Goal: Task Accomplishment & Management: Complete application form

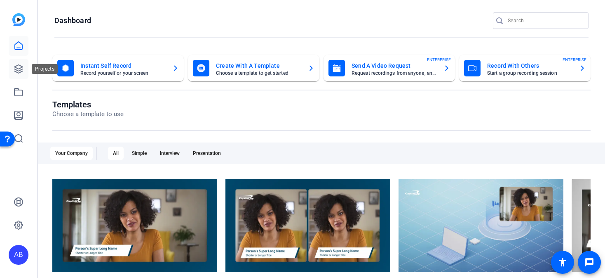
click at [19, 69] on icon at bounding box center [19, 69] width 10 height 10
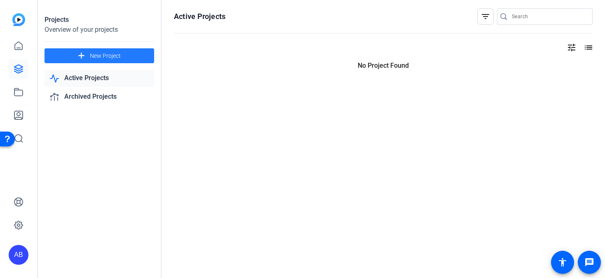
click at [79, 54] on mat-icon "add" at bounding box center [81, 56] width 10 height 10
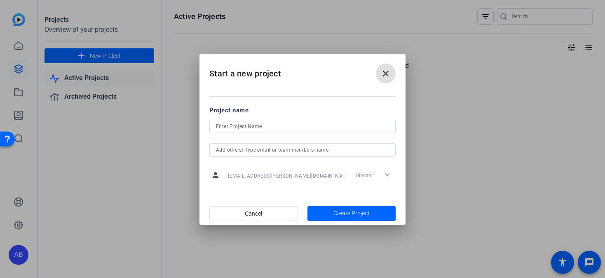
click at [234, 128] on input at bounding box center [302, 126] width 173 height 10
type input "Customer Service Week 2025"
click at [350, 213] on span "Create Project" at bounding box center [352, 213] width 36 height 9
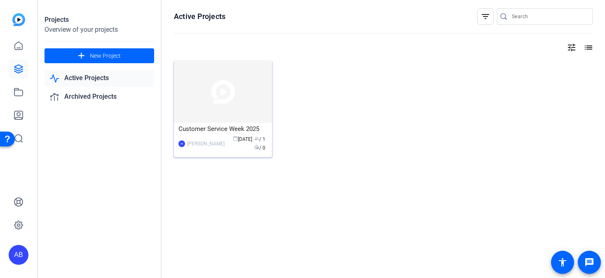
click at [211, 88] on img at bounding box center [223, 92] width 98 height 62
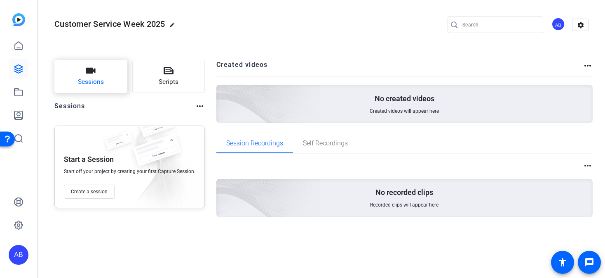
click at [97, 85] on span "Sessions" at bounding box center [91, 81] width 26 height 9
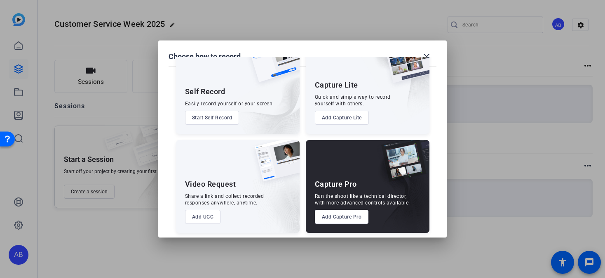
scroll to position [36, 0]
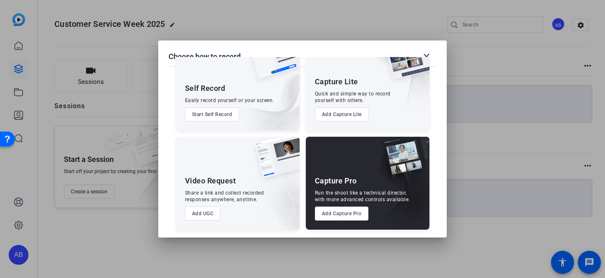
click at [200, 211] on button "Add UGC" at bounding box center [203, 213] width 36 height 14
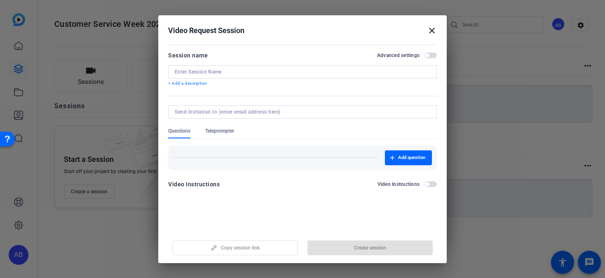
click at [190, 74] on input at bounding box center [303, 71] width 256 height 7
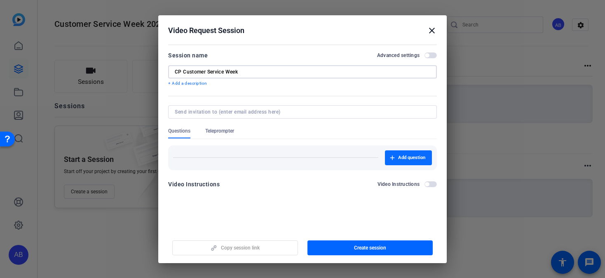
type input "CP Customer Service Week"
click at [398, 160] on span "button" at bounding box center [408, 158] width 47 height 20
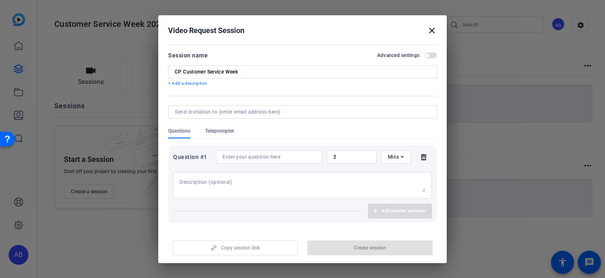
click at [261, 153] on input at bounding box center [269, 156] width 93 height 7
click at [211, 186] on textarea at bounding box center [303, 185] width 246 height 13
click at [192, 184] on textarea at bounding box center [303, 185] width 246 height 13
paste textarea "The Opening: Start with a warm greeting and acknowledge the occasion. (e.g., "H…"
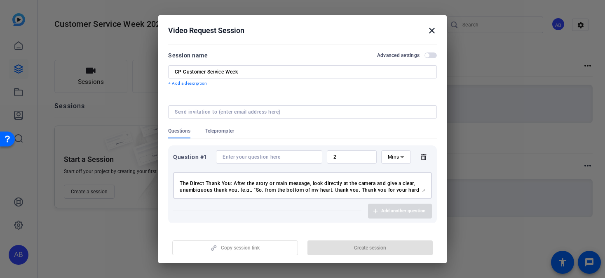
scroll to position [41, 0]
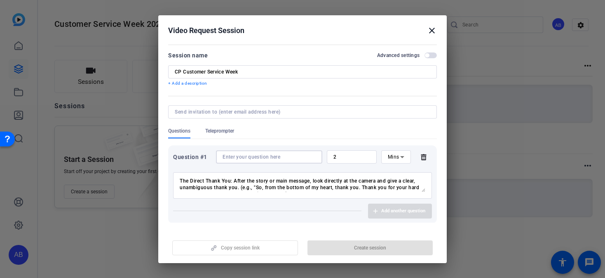
click at [257, 158] on input at bounding box center [269, 156] width 93 height 7
click at [185, 179] on textarea "The Opening: Start with a warm greeting and acknowledge the occasion. (e.g., "H…" at bounding box center [303, 185] width 246 height 13
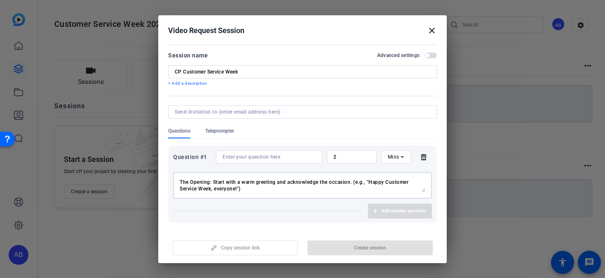
click at [259, 189] on textarea "The Opening: Start with a warm greeting and acknowledge the occasion. (e.g., "H…" at bounding box center [303, 185] width 246 height 13
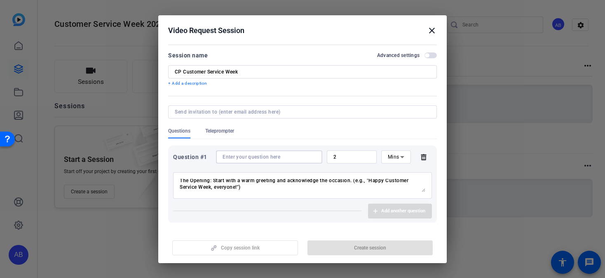
click at [238, 158] on input at bounding box center [269, 156] width 93 height 7
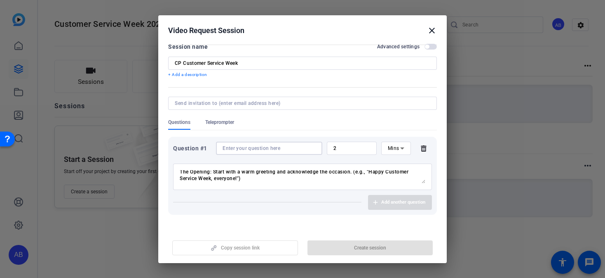
scroll to position [0, 0]
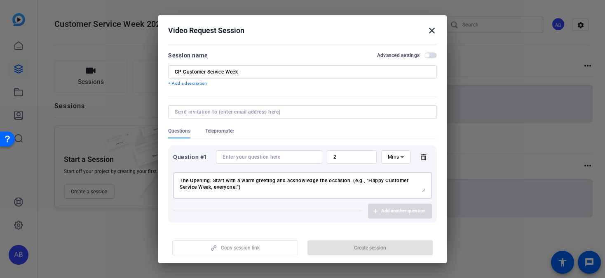
click at [250, 186] on textarea "The Opening: Start with a warm greeting and acknowledge the occasion. (e.g., "H…" at bounding box center [303, 185] width 246 height 13
drag, startPoint x: 213, startPoint y: 183, endPoint x: 172, endPoint y: 177, distance: 41.4
click at [172, 177] on div "Question #1 2 Mins The Opening: Start with a warm greeting and acknowledge the …" at bounding box center [302, 184] width 269 height 78
type textarea "Start with a warm greeting and acknowledge the occasion. (e.g., "Happy Customer…"
click at [249, 158] on input at bounding box center [269, 156] width 93 height 7
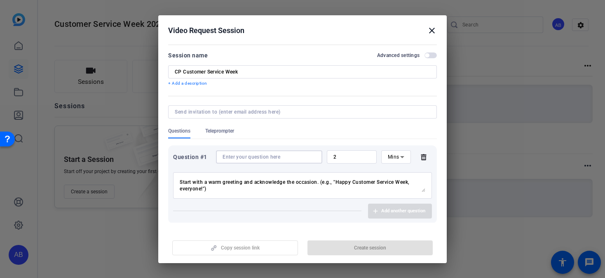
type input "S"
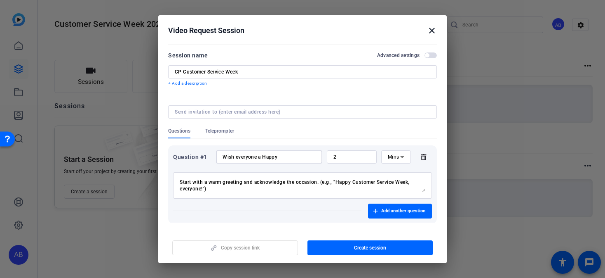
click at [262, 157] on input "Wish everyone a Happy" at bounding box center [269, 156] width 93 height 7
click at [281, 159] on input "Wish everyone "Happy" at bounding box center [269, 156] width 93 height 7
type input "Wish everyone "Happy Customer Week""
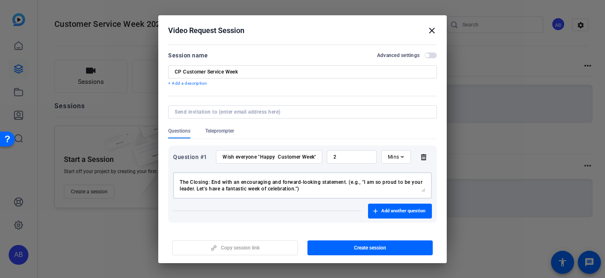
drag, startPoint x: 180, startPoint y: 181, endPoint x: 219, endPoint y: 209, distance: 47.8
click at [219, 209] on div "Question #1 Wish everyone "Happy Customer Week" 2 Mins Start with a warm greeti…" at bounding box center [302, 184] width 269 height 78
click at [392, 209] on span "Add another question" at bounding box center [403, 210] width 44 height 7
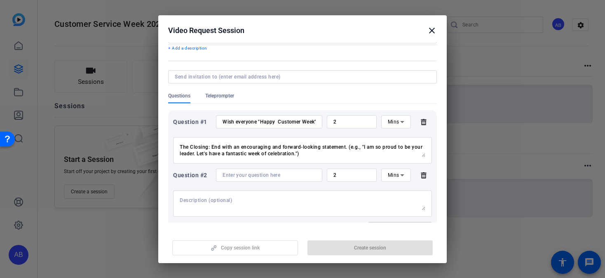
scroll to position [46, 0]
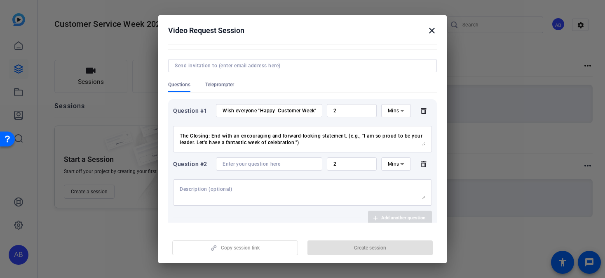
click at [213, 184] on div at bounding box center [303, 192] width 246 height 26
paste textarea "Start with a warm greeting and acknowledge the occasion. (e.g., "Happy Customer…"
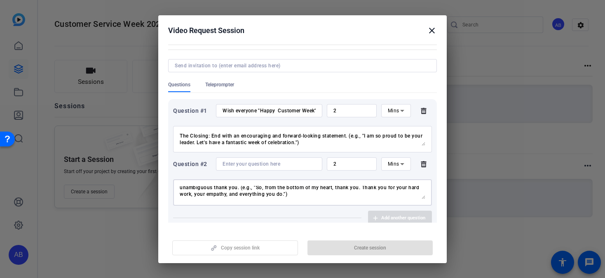
scroll to position [47, 0]
type textarea "Start with a warm greeting and acknowledge the occasion. (e.g., "Happy Customer…"
click at [350, 109] on input "2" at bounding box center [352, 110] width 37 height 7
click at [402, 111] on icon at bounding box center [402, 111] width 4 height 2
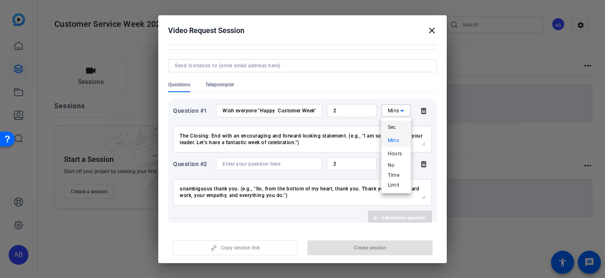
click at [401, 124] on mat-option "Sec" at bounding box center [396, 126] width 30 height 13
click at [347, 111] on input "2" at bounding box center [352, 110] width 37 height 7
type input "20"
click at [327, 138] on textarea "Start with a warm greeting and acknowledge the occasion. (e.g., "Happy Customer…" at bounding box center [303, 138] width 246 height 13
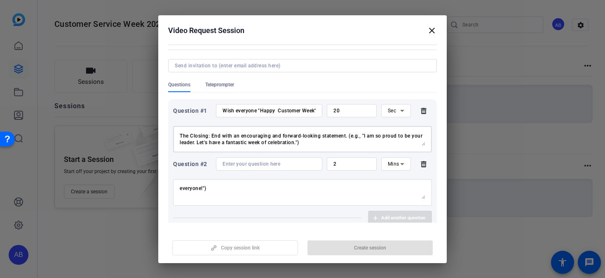
scroll to position [0, 0]
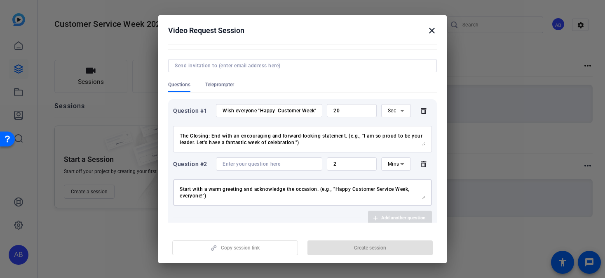
drag, startPoint x: 224, startPoint y: 197, endPoint x: 170, endPoint y: 184, distance: 54.9
click at [170, 184] on div "Question #1 Wish everyone "Happy Customer Week" 20 Sec Start with a warm greeti…" at bounding box center [302, 164] width 269 height 131
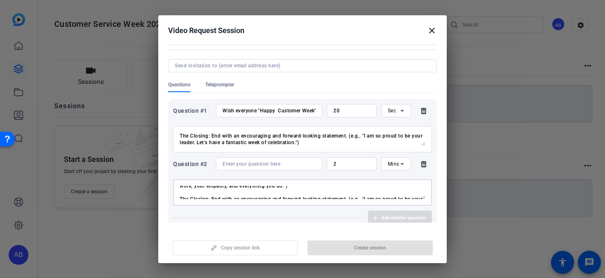
type textarea "The Core Message (The Prompt): Deliver the answer to your chosen prompt (prefer…"
click at [243, 165] on input at bounding box center [269, 163] width 93 height 7
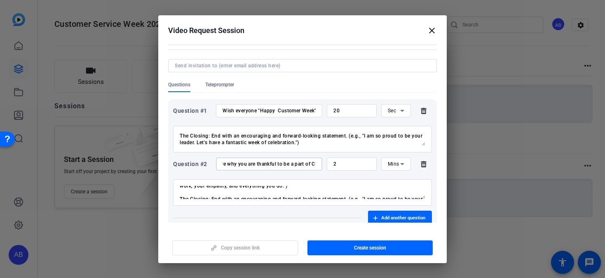
scroll to position [0, 13]
click at [224, 162] on input "Share why you are thankful to be a part of CP" at bounding box center [269, 163] width 93 height 7
drag, startPoint x: 224, startPoint y: 162, endPoint x: 206, endPoint y: 159, distance: 18.8
click at [206, 159] on div "Question #2 Share why you are thankful to be a part of CP 2 Mins" at bounding box center [302, 163] width 259 height 13
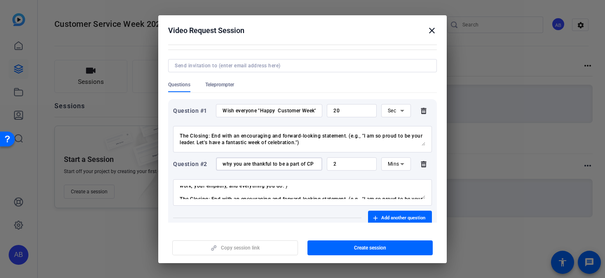
click at [226, 162] on input "why you are thankful to be a part of CP" at bounding box center [269, 163] width 93 height 7
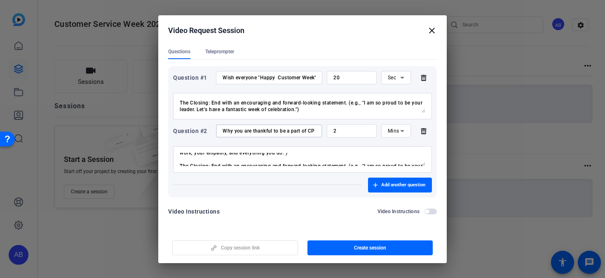
scroll to position [80, 0]
type input "Why you are thankful to be a part of CP"
click at [380, 185] on span "button" at bounding box center [400, 184] width 64 height 20
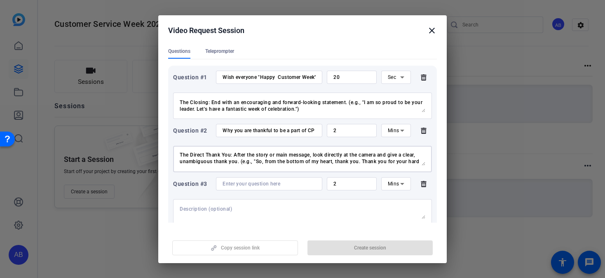
scroll to position [0, 0]
drag, startPoint x: 310, startPoint y: 158, endPoint x: 129, endPoint y: 128, distance: 183.5
click at [129, 128] on div "Choose how to record close Self Record Easily record yourself or your screen. S…" at bounding box center [302, 139] width 605 height 278
drag, startPoint x: 181, startPoint y: 160, endPoint x: 270, endPoint y: 185, distance: 91.5
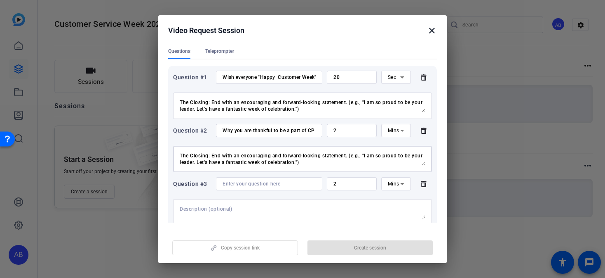
click at [270, 185] on div "Question #1 Wish everyone "Happy Customer Week" 20 Sec Start with a warm greeti…" at bounding box center [302, 158] width 269 height 184
type textarea "The Direct Thank You: After the story or main message, look directly at the cam…"
click at [237, 215] on textarea at bounding box center [303, 211] width 246 height 13
paste textarea "he Direct Thank You: After the story or main message, look directly at the came…"
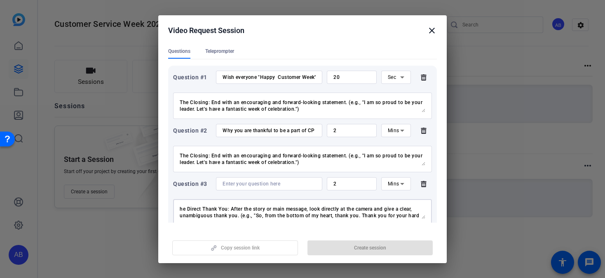
scroll to position [39, 0]
type textarea "he Direct Thank You: After the story or main message, look directly at the came…"
click at [250, 165] on textarea "The Direct Thank You: After the story or main message, look directly at the cam…" at bounding box center [303, 158] width 246 height 13
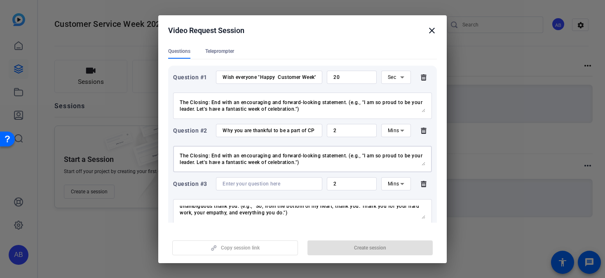
scroll to position [6, 0]
click at [237, 182] on input at bounding box center [269, 183] width 93 height 7
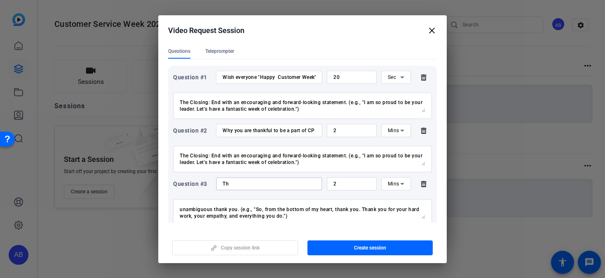
type input "T"
type input "P"
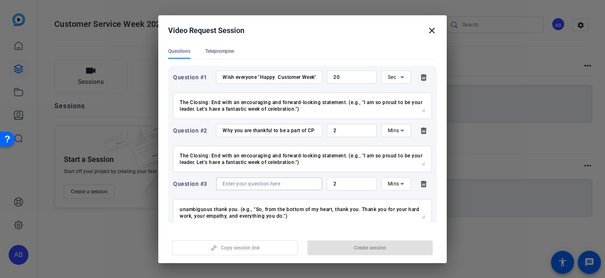
click at [232, 184] on input at bounding box center [269, 183] width 93 height 7
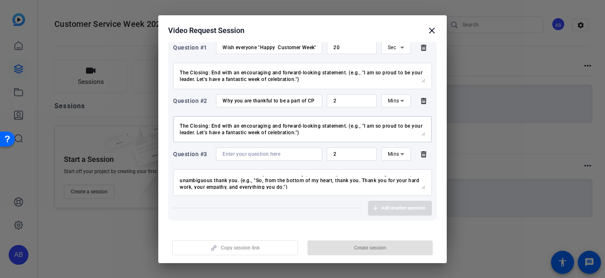
scroll to position [0, 0]
drag, startPoint x: 307, startPoint y: 134, endPoint x: 175, endPoint y: 114, distance: 133.9
click at [175, 114] on div "The Direct Thank You: After the story or main message, look directly at the cam…" at bounding box center [302, 127] width 259 height 31
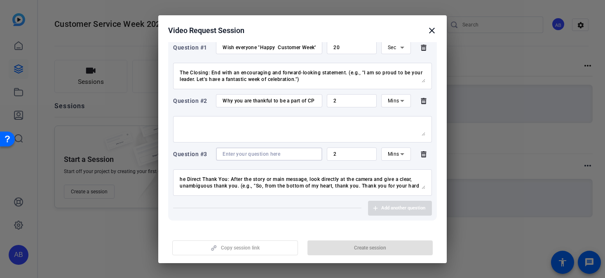
click at [224, 153] on input at bounding box center [269, 154] width 93 height 7
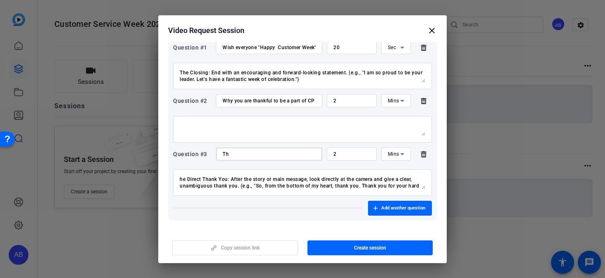
type input "T"
type input "Send a Thank you"
drag, startPoint x: 239, startPoint y: 186, endPoint x: 171, endPoint y: 172, distance: 69.5
click at [171, 172] on div "Question #1 Wish everyone "Happy Customer Week" 20 Sec Start with a warm greeti…" at bounding box center [302, 128] width 269 height 184
type textarea "Thank your team or (e.g., "So, from the bottom of my heart, thank you. Thank yo…"
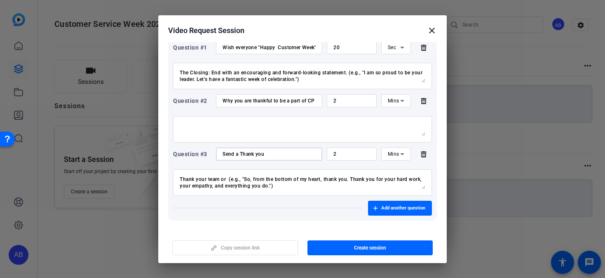
drag, startPoint x: 241, startPoint y: 154, endPoint x: 217, endPoint y: 149, distance: 25.2
click at [217, 149] on div "Send a Thank you" at bounding box center [269, 153] width 106 height 13
type input "Thank you"
click at [228, 179] on textarea "Thank your team or (e.g., "So, from the bottom of my heart, thank you. Thank yo…" at bounding box center [303, 182] width 246 height 13
click at [362, 187] on textarea "Thank your team or department for everything they do. (e.g., "So, from the bott…" at bounding box center [303, 182] width 246 height 13
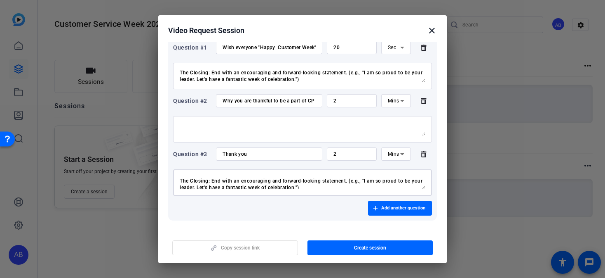
scroll to position [19, 0]
type textarea "Thank your team or department for everything they do. (e.g., "So, from the bott…"
click at [276, 155] on input "Thank you" at bounding box center [269, 154] width 93 height 7
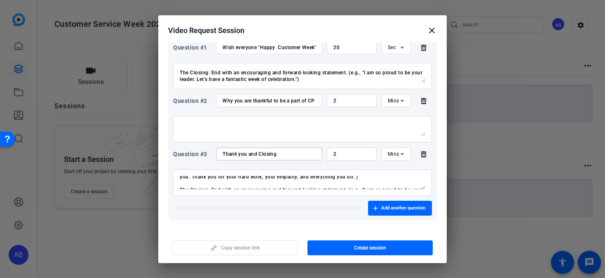
scroll to position [13, 0]
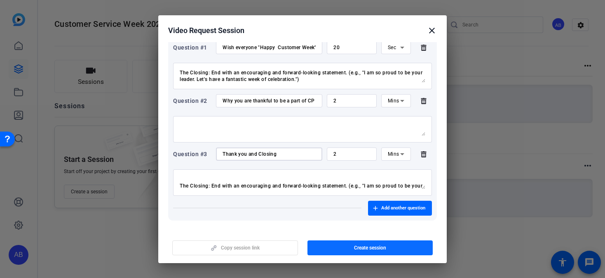
type input "Thank you and Closing"
click at [342, 248] on span "button" at bounding box center [371, 248] width 126 height 20
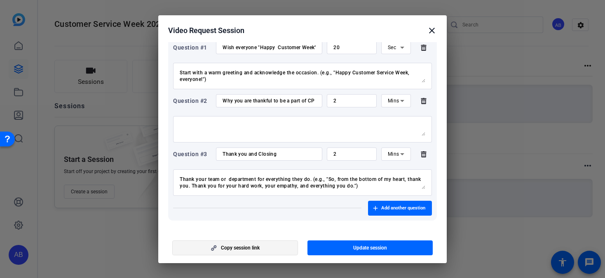
click at [265, 245] on span "button" at bounding box center [235, 248] width 125 height 20
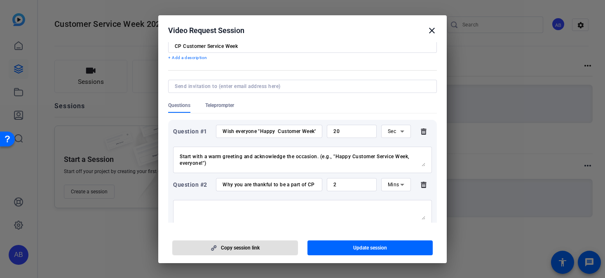
scroll to position [0, 0]
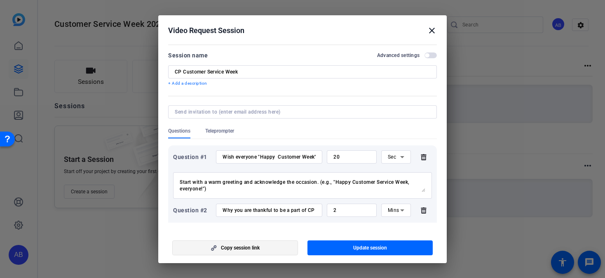
click at [270, 240] on span "button" at bounding box center [235, 248] width 125 height 20
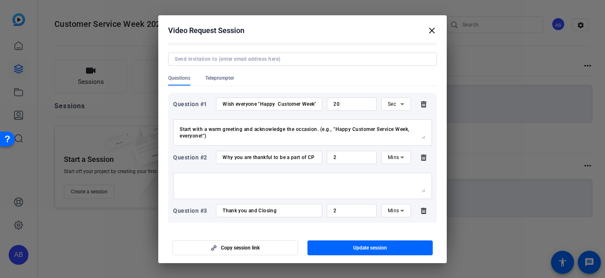
scroll to position [54, 0]
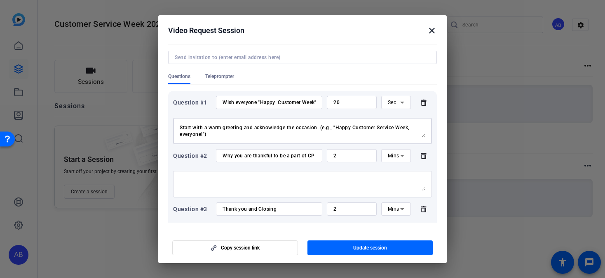
click at [181, 127] on textarea "Start with a warm greeting and acknowledge the occasion. (e.g., "Happy Customer…" at bounding box center [303, 130] width 246 height 13
click at [315, 137] on textarea "Start with a warm greeting and acknowledge the occasion. (e.g., "Happy Customer…" at bounding box center [303, 130] width 246 height 13
drag, startPoint x: 180, startPoint y: 133, endPoint x: 315, endPoint y: 158, distance: 137.2
click at [315, 158] on div "Question #1 Wish everyone "Happy Customer Week" 20 Sec Start with a warm greeti…" at bounding box center [302, 183] width 269 height 184
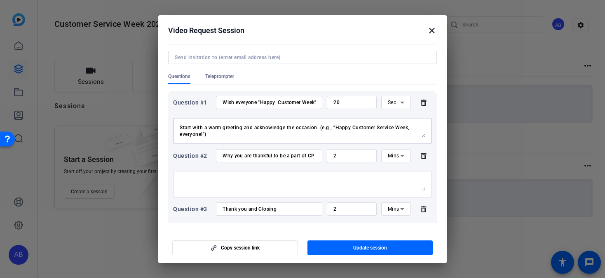
scroll to position [13, 0]
type textarea "Start with a warm greeting and acknowledge the occasion. (e.g., "Happy Customer…"
click at [351, 249] on span "button" at bounding box center [371, 248] width 126 height 20
click at [432, 29] on mat-icon "close" at bounding box center [432, 31] width 10 height 10
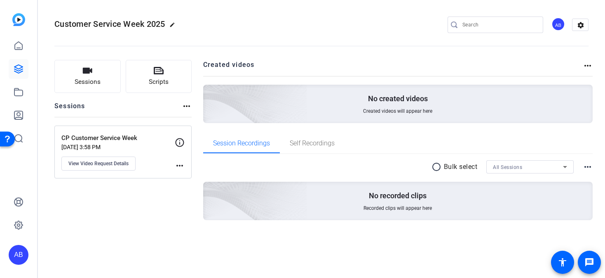
click at [181, 165] on mat-icon "more_horiz" at bounding box center [180, 165] width 10 height 10
click at [178, 140] on div at bounding box center [302, 139] width 605 height 278
click at [178, 141] on icon at bounding box center [180, 142] width 10 height 10
click at [561, 21] on div "AB" at bounding box center [559, 24] width 14 height 14
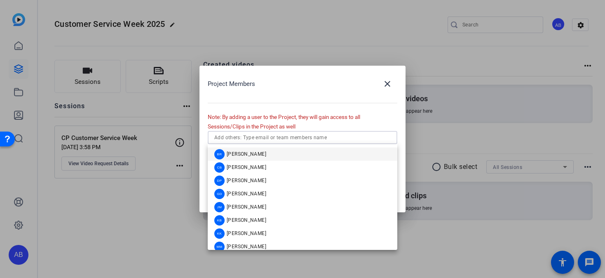
click at [284, 133] on input "text" at bounding box center [302, 137] width 177 height 10
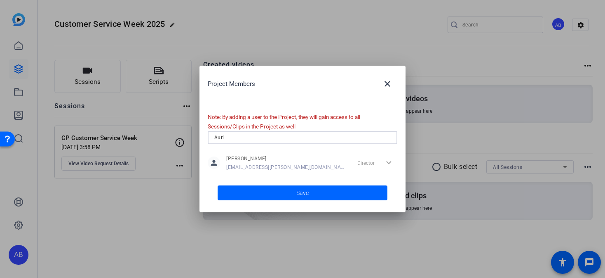
click at [235, 139] on input "Auri" at bounding box center [302, 137] width 177 height 10
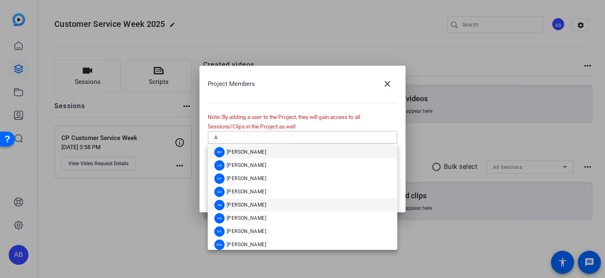
scroll to position [0, 0]
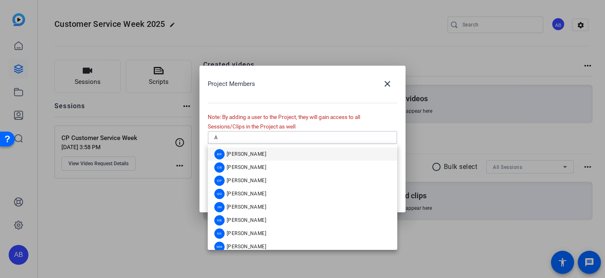
click at [241, 134] on input "A" at bounding box center [302, 137] width 177 height 10
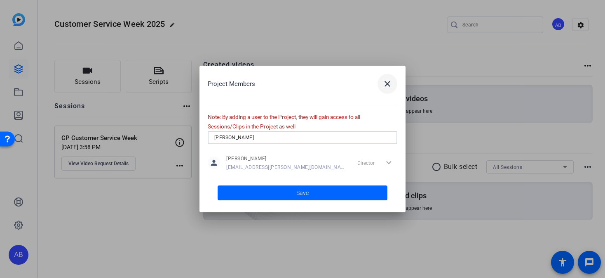
type input "Auri Jones"
click at [384, 82] on mat-icon "close" at bounding box center [388, 84] width 10 height 10
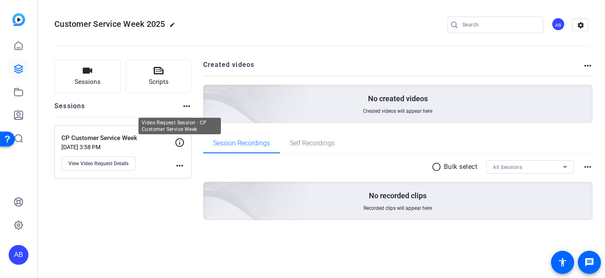
click at [181, 141] on icon at bounding box center [180, 142] width 10 height 10
click at [181, 164] on mat-icon "more_horiz" at bounding box center [180, 165] width 10 height 10
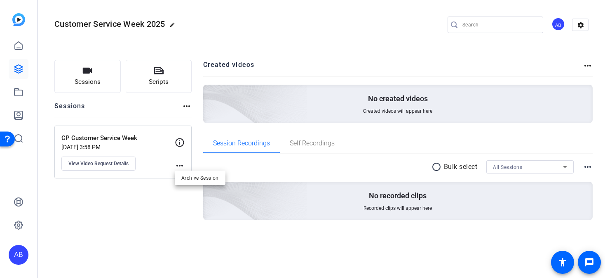
click at [143, 134] on div at bounding box center [302, 139] width 605 height 278
click at [558, 26] on div "AB" at bounding box center [559, 24] width 14 height 14
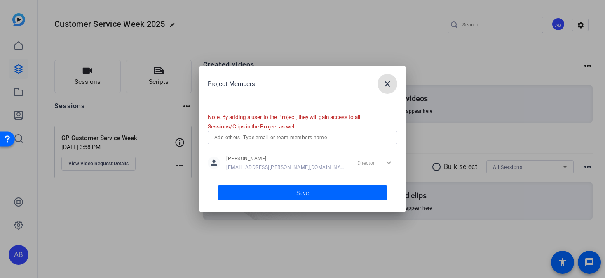
click at [264, 137] on input "text" at bounding box center [302, 137] width 177 height 10
drag, startPoint x: 225, startPoint y: 139, endPoint x: 211, endPoint y: 137, distance: 14.1
click at [211, 137] on div "Auri christopher" at bounding box center [303, 137] width 190 height 13
click at [250, 137] on input "christopher" at bounding box center [302, 137] width 177 height 10
type input "chr"
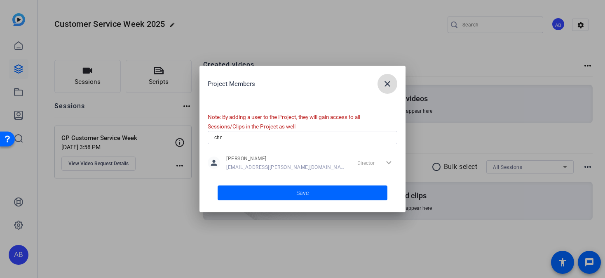
click at [388, 79] on mat-icon "close" at bounding box center [388, 84] width 10 height 10
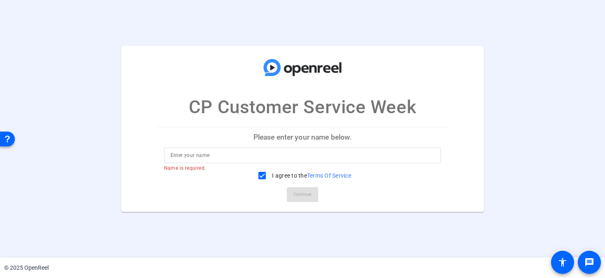
click at [210, 156] on input at bounding box center [303, 155] width 264 height 10
type input "Angel Boggs"
click at [313, 194] on span at bounding box center [302, 194] width 31 height 20
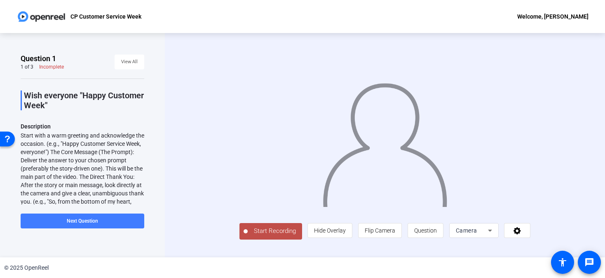
click at [102, 226] on span at bounding box center [83, 221] width 124 height 20
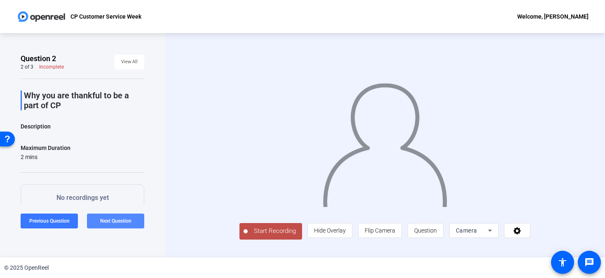
click at [124, 221] on span "Next Question" at bounding box center [115, 221] width 31 height 6
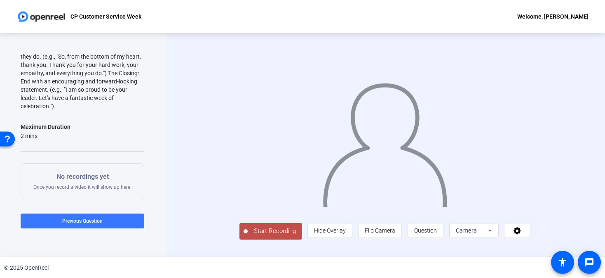
scroll to position [74, 0]
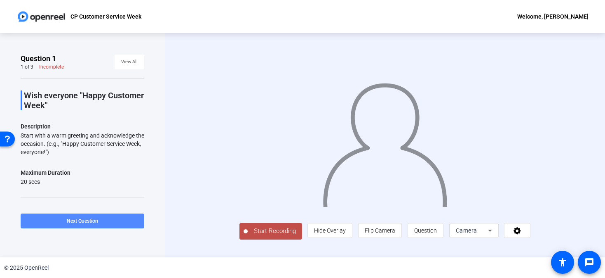
click at [99, 220] on span at bounding box center [83, 221] width 124 height 20
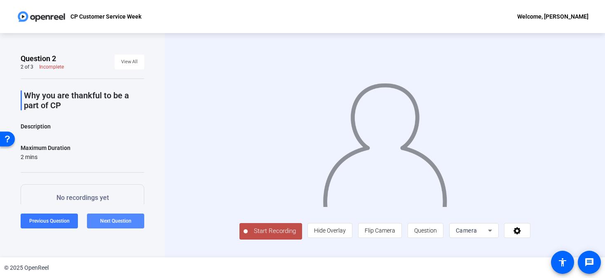
click at [103, 224] on span "Next Question" at bounding box center [115, 220] width 31 height 7
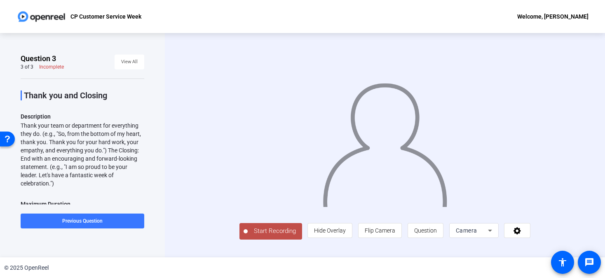
scroll to position [13, 0]
